Goal: Task Accomplishment & Management: Manage account settings

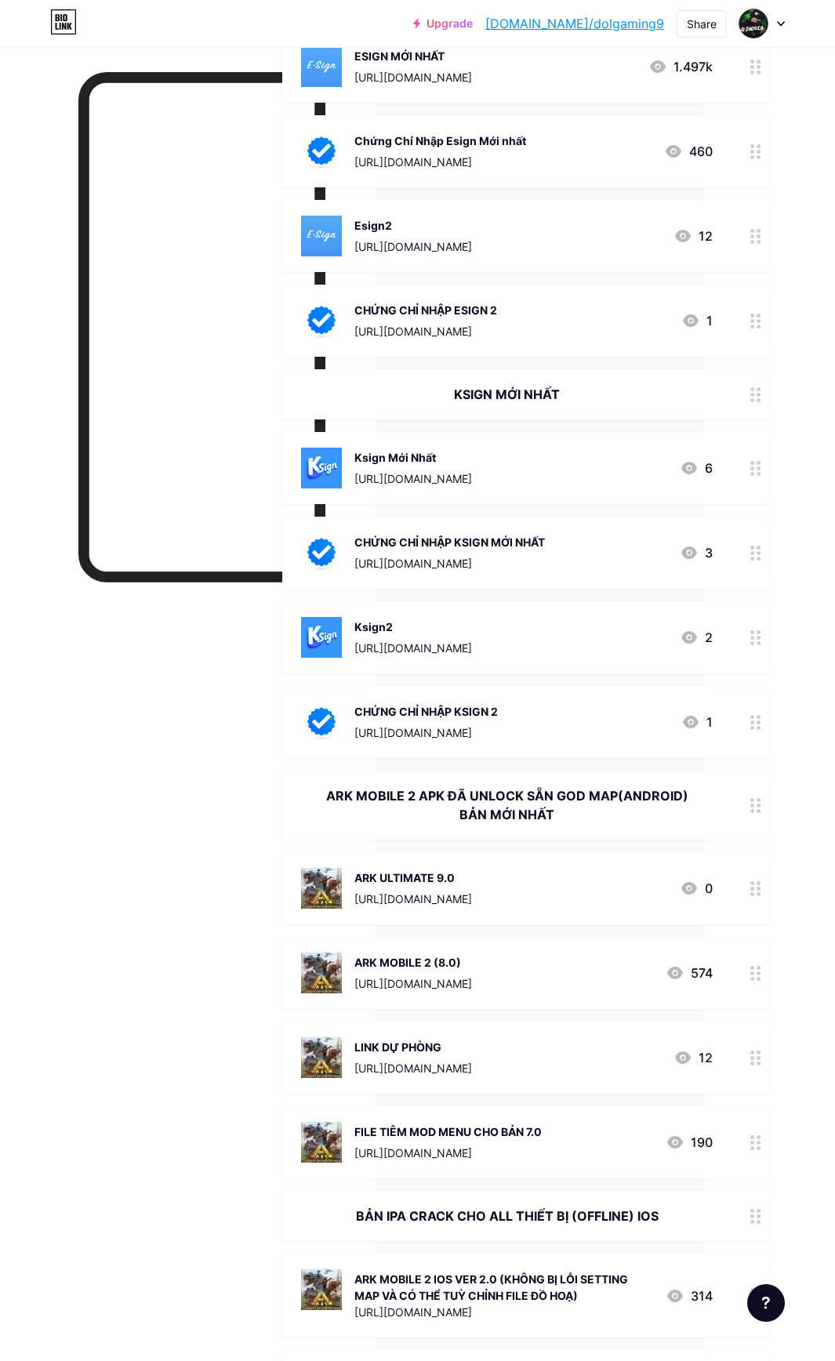
scroll to position [1238, 136]
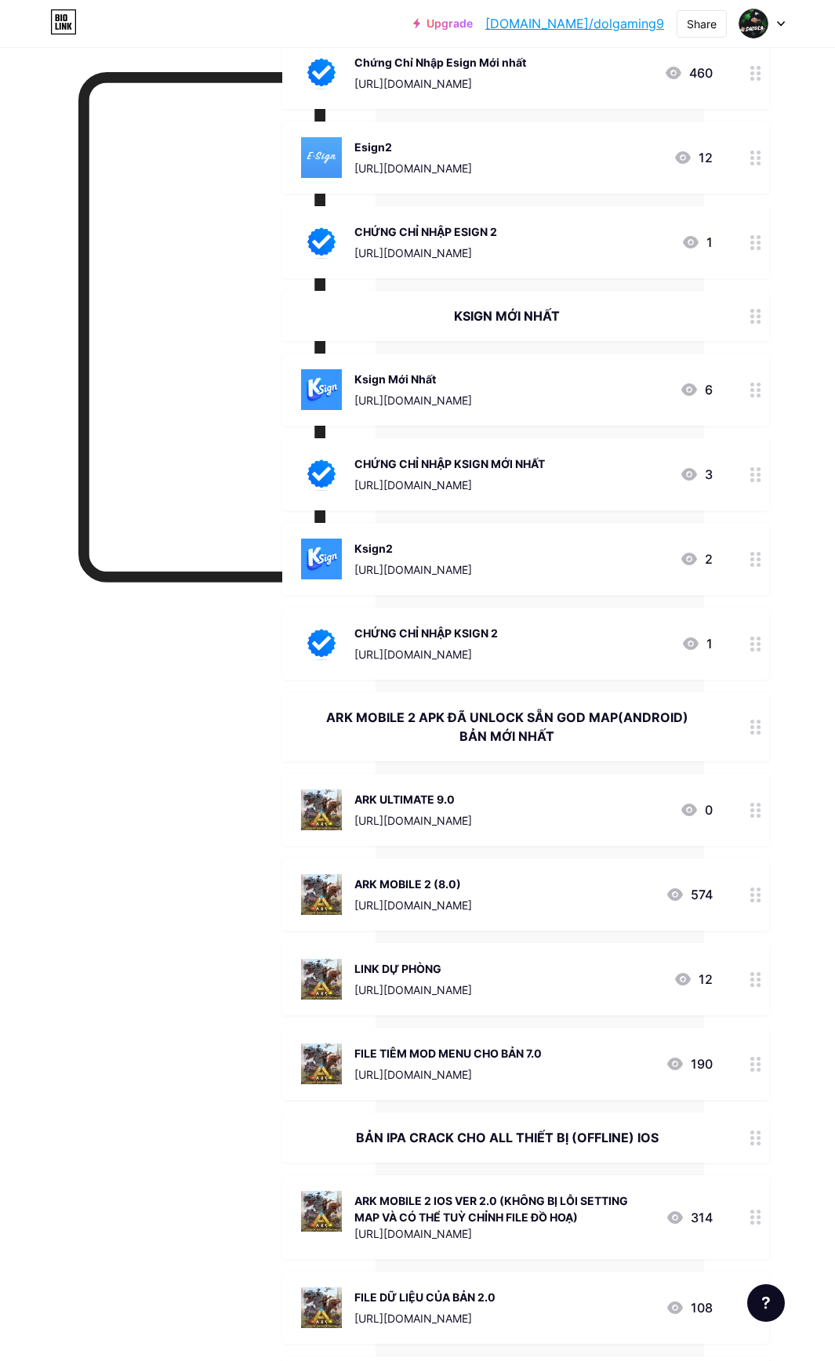
click at [761, 974] on div at bounding box center [755, 979] width 27 height 72
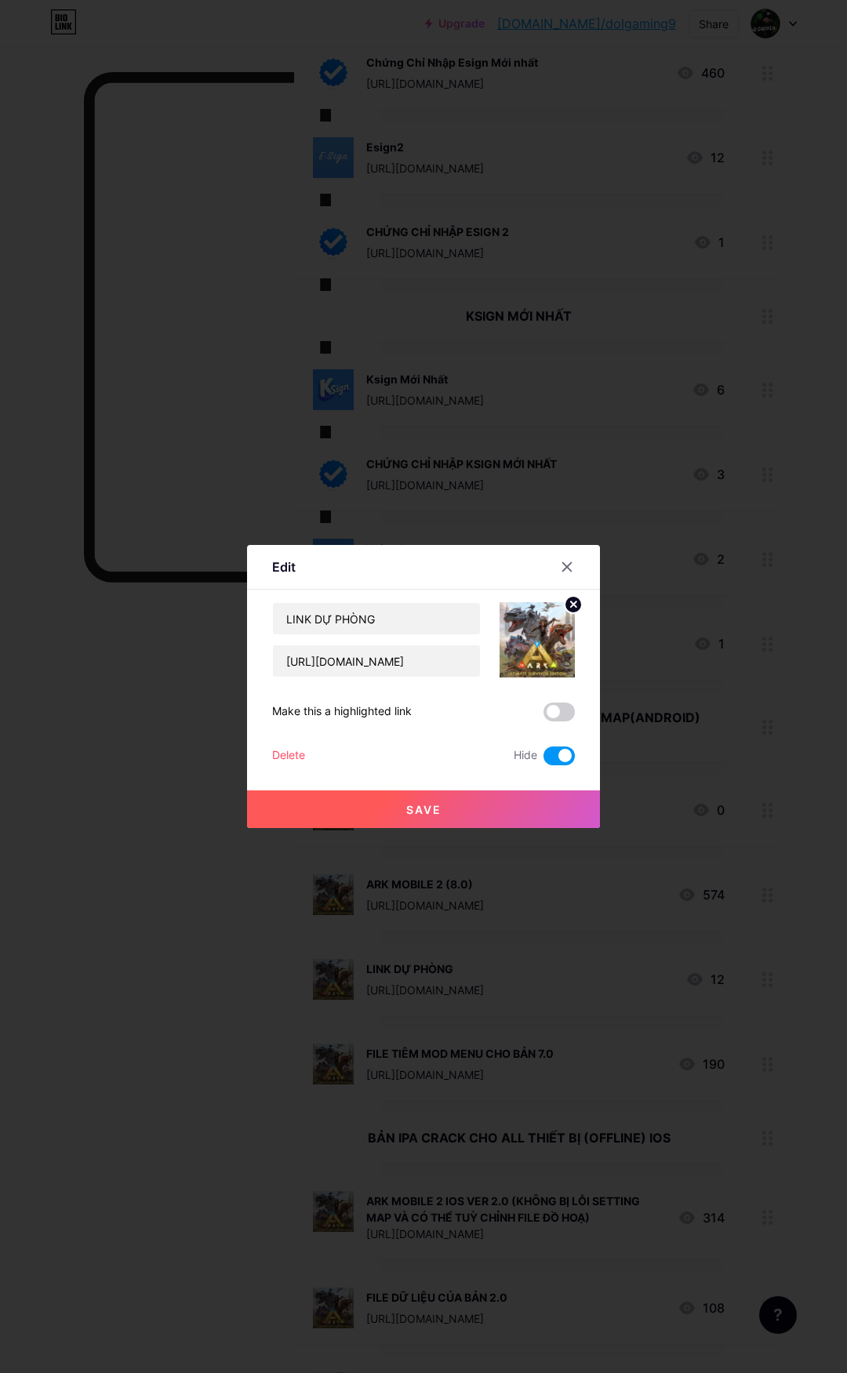
click at [299, 749] on div "Delete" at bounding box center [288, 755] width 33 height 19
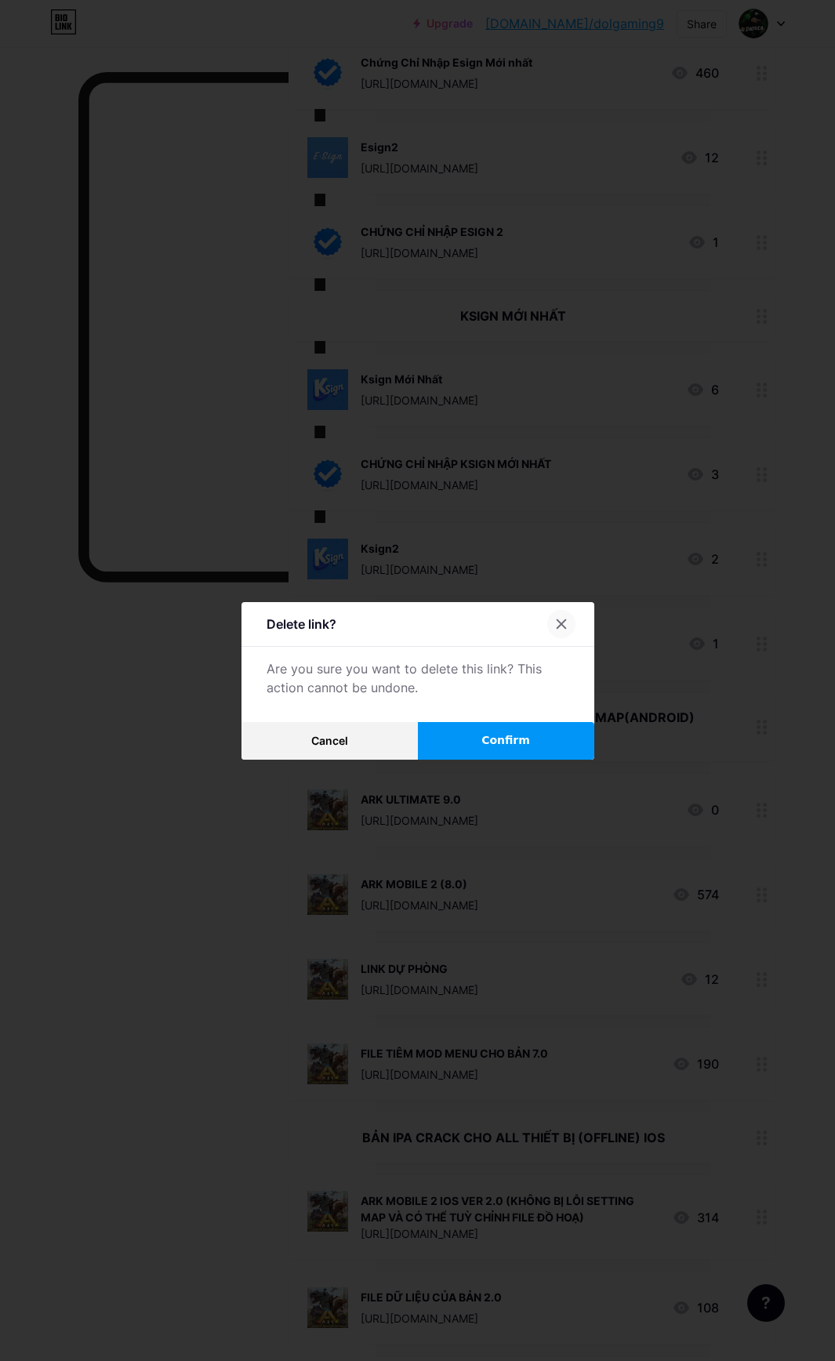
click at [555, 630] on icon at bounding box center [561, 624] width 13 height 13
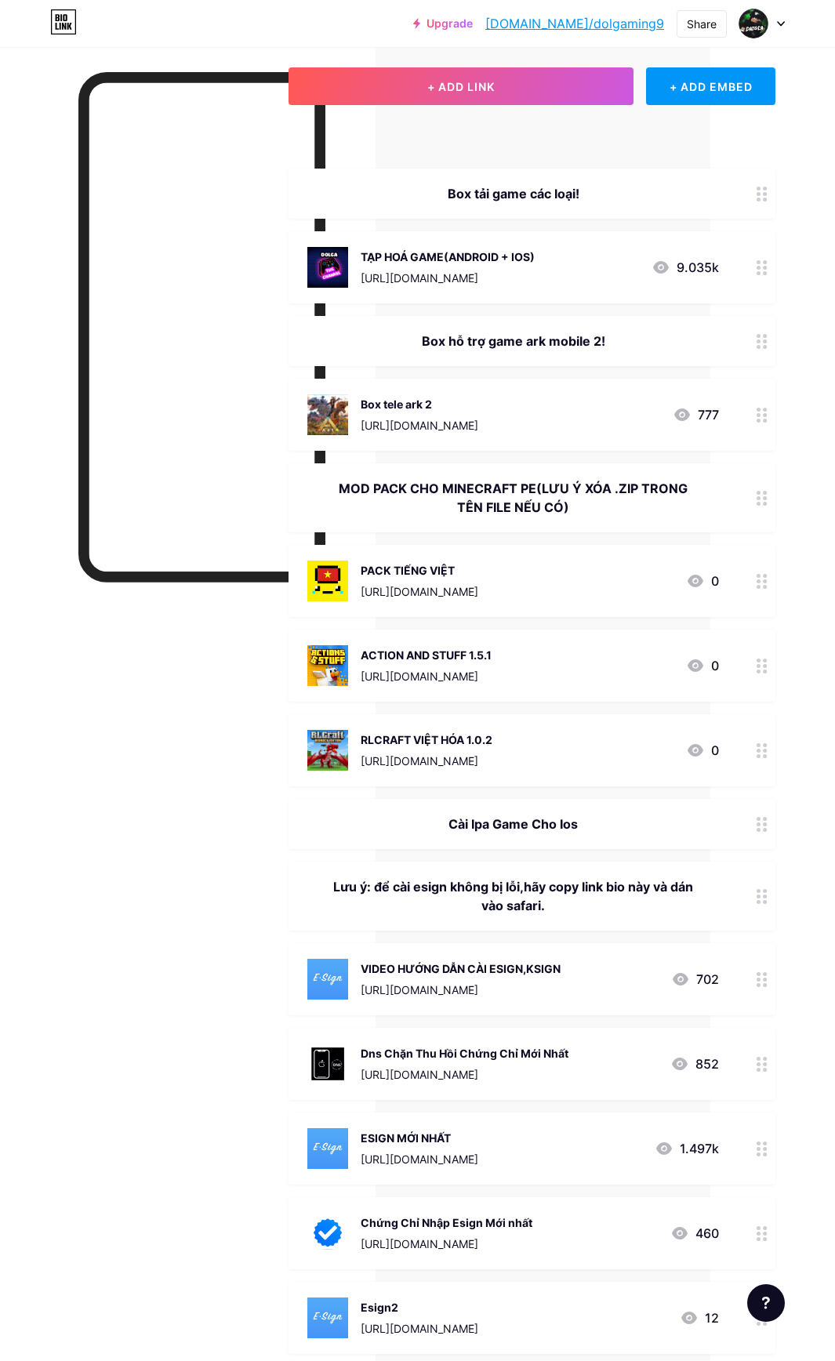
scroll to position [157, 125]
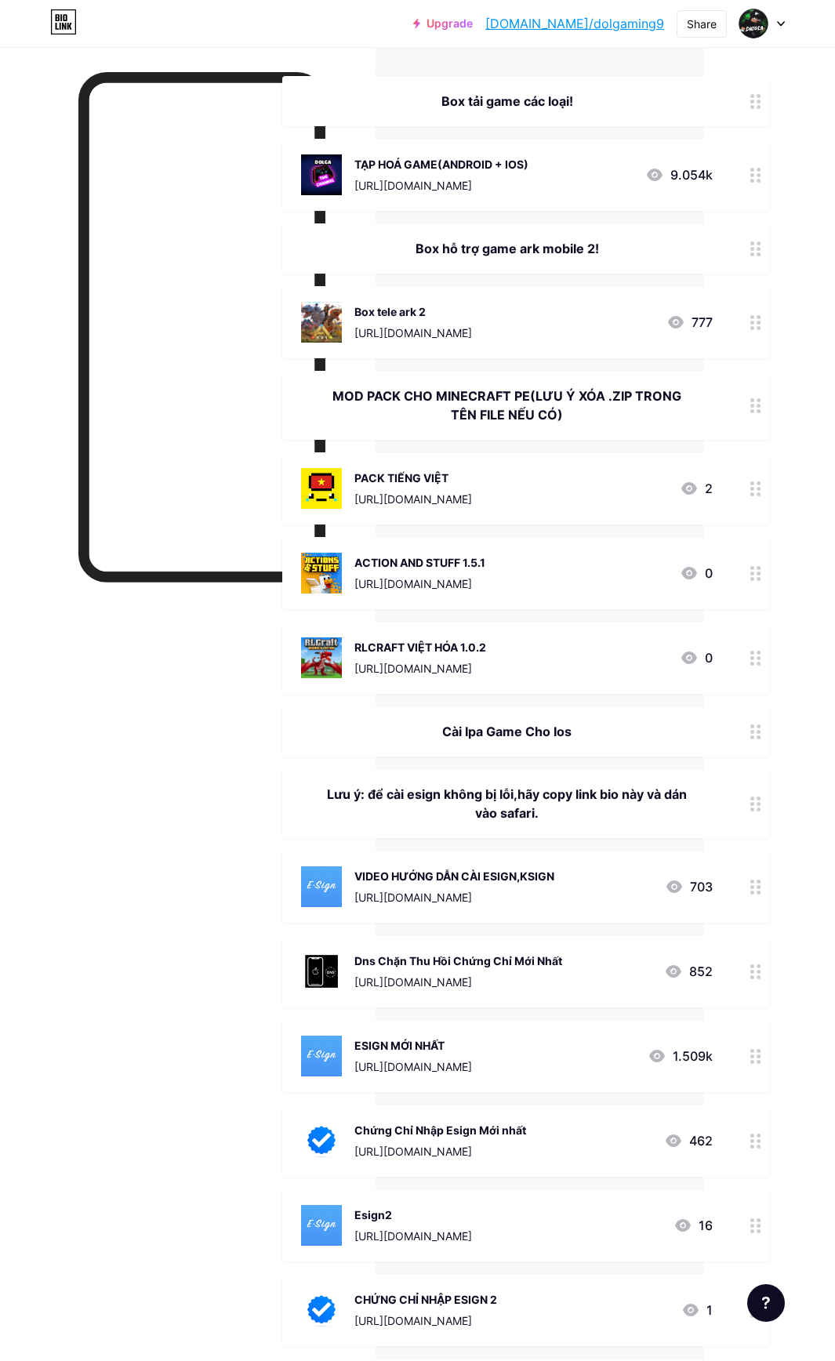
scroll to position [0, 136]
